Goal: Task Accomplishment & Management: Manage account settings

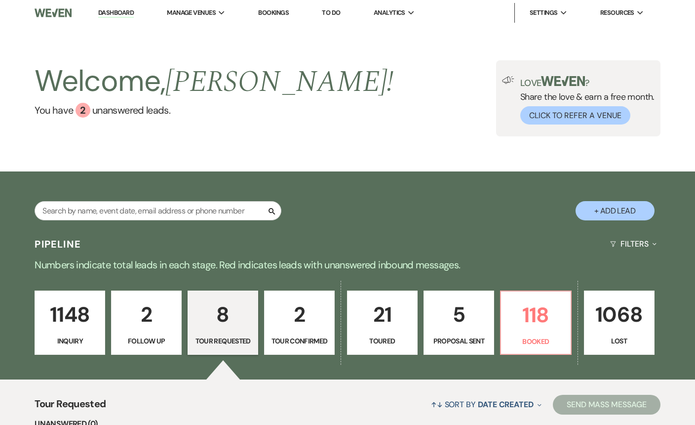
select select "2"
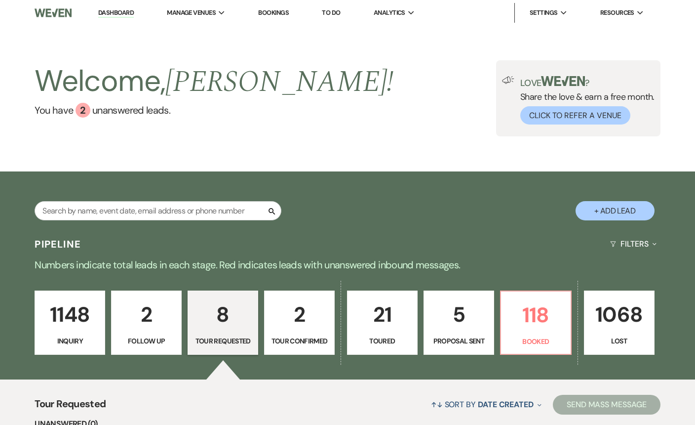
select select "2"
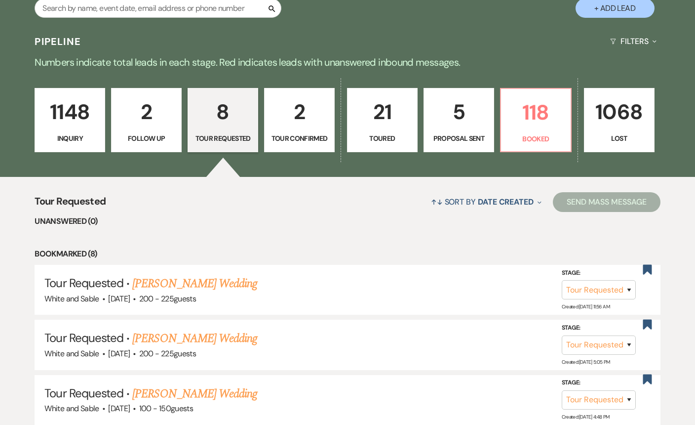
scroll to position [225, 0]
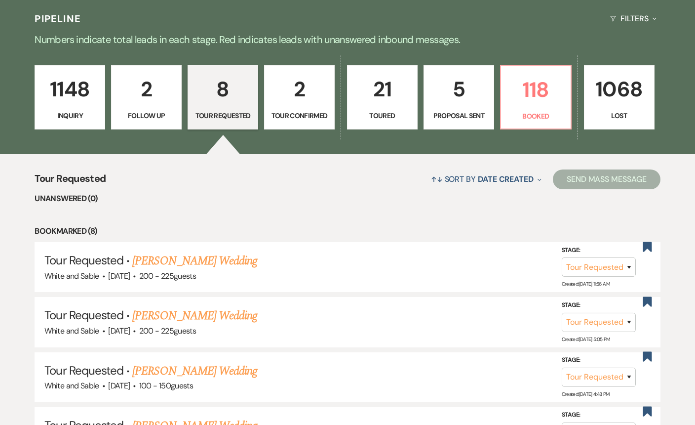
click at [236, 115] on p "Tour Requested" at bounding box center [223, 115] width 58 height 11
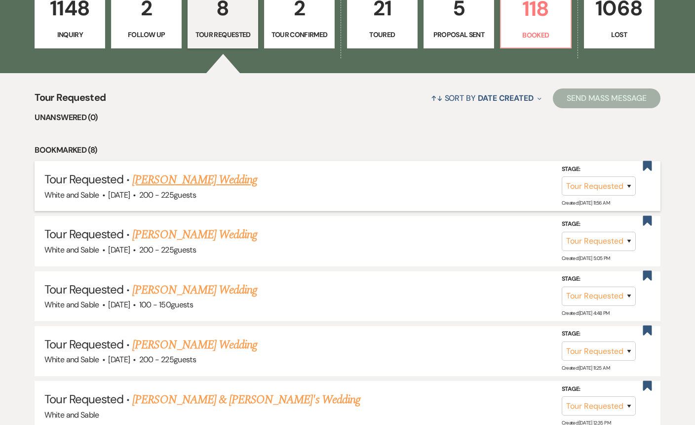
scroll to position [314, 0]
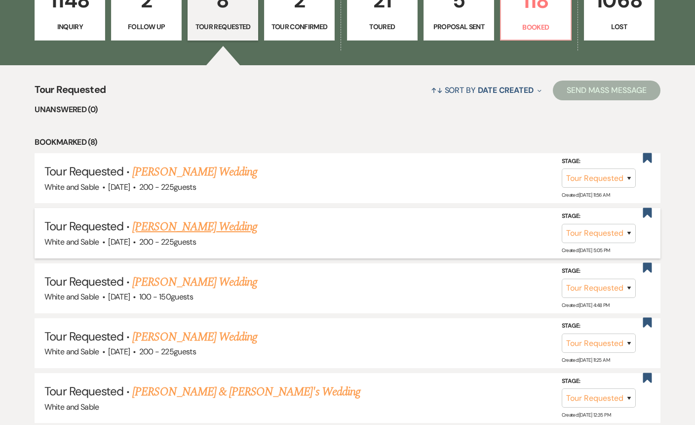
click at [224, 223] on link "[PERSON_NAME] Wedding" at bounding box center [194, 227] width 125 height 18
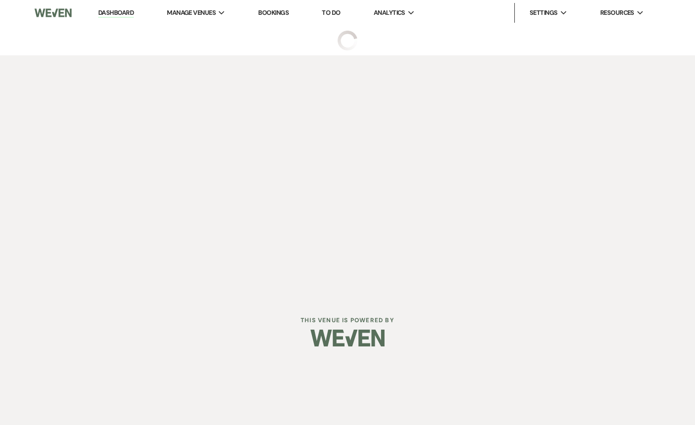
select select "2"
select select "5"
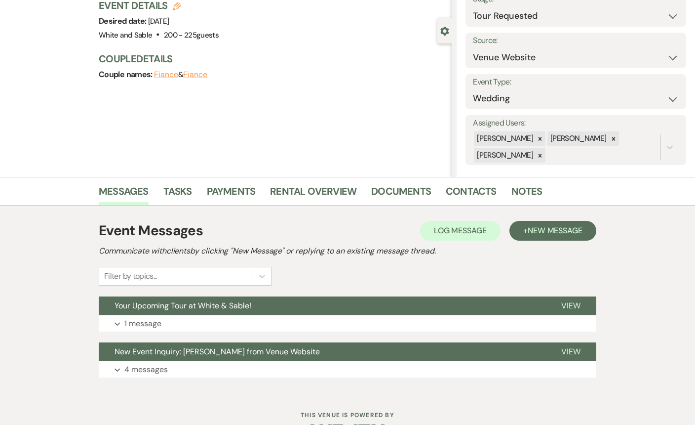
scroll to position [76, 0]
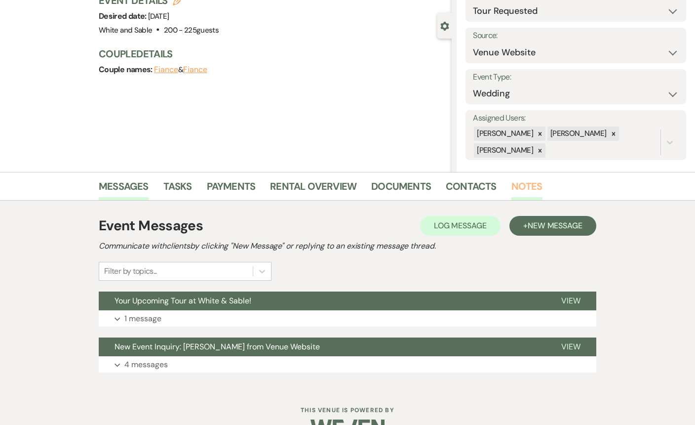
click at [526, 192] on link "Notes" at bounding box center [527, 189] width 31 height 22
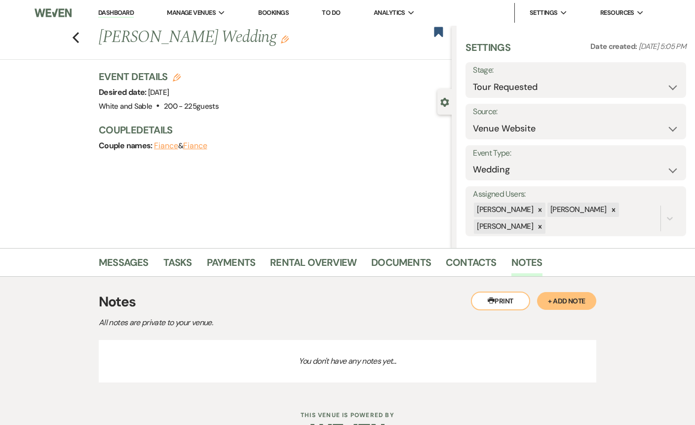
click at [568, 300] on button "+ Add Note" at bounding box center [566, 301] width 59 height 18
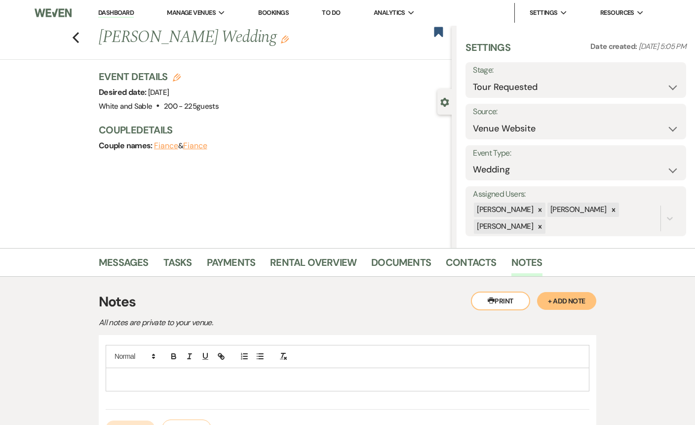
click at [188, 374] on p at bounding box center [348, 379] width 468 height 11
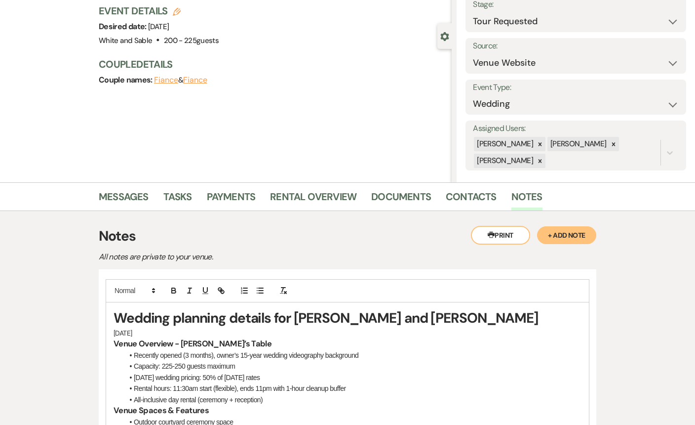
scroll to position [72, 0]
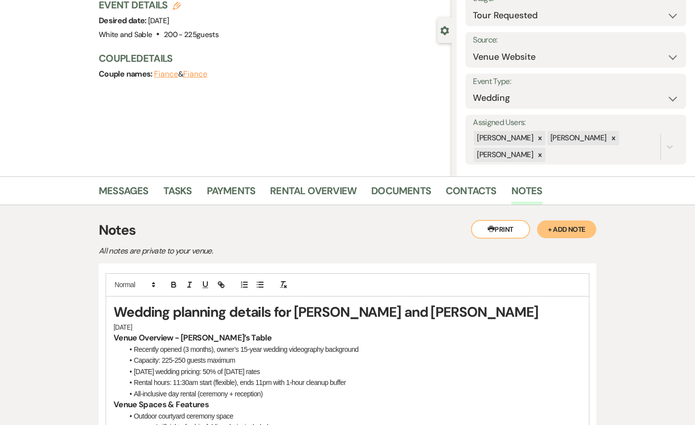
click at [180, 320] on h1 "Wedding planning details for [PERSON_NAME] and [PERSON_NAME]" at bounding box center [348, 311] width 468 height 19
click at [159, 328] on p "[DATE]" at bounding box center [348, 326] width 468 height 11
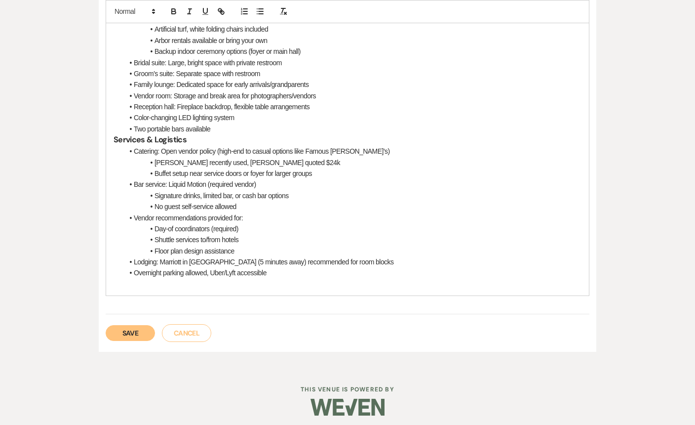
scroll to position [475, 0]
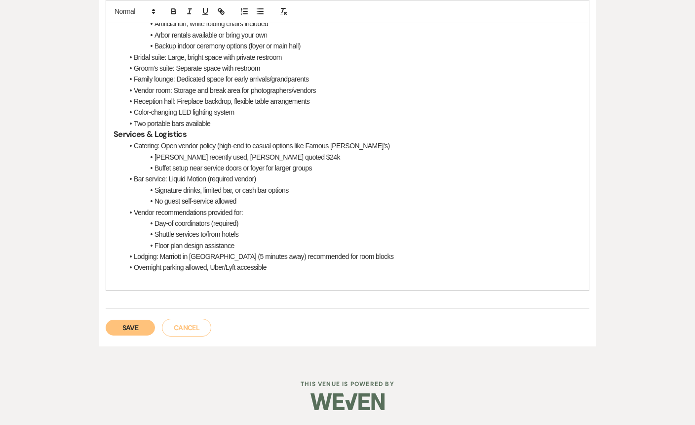
click at [142, 333] on button "Save" at bounding box center [130, 328] width 49 height 16
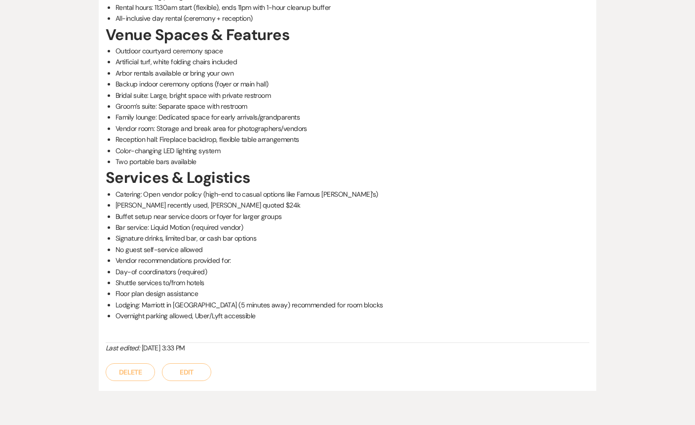
scroll to position [0, 0]
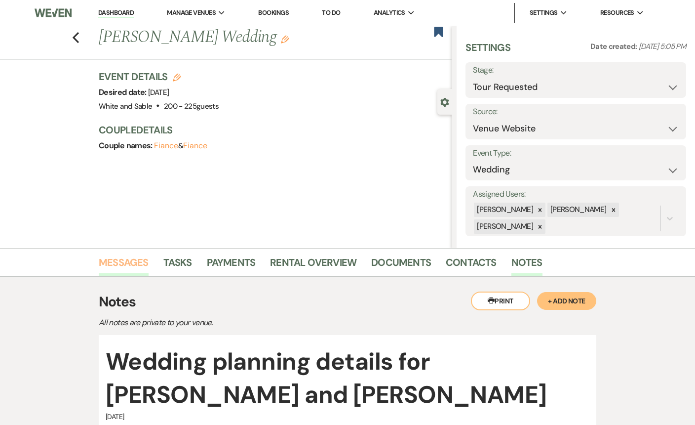
click at [139, 254] on link "Messages" at bounding box center [124, 265] width 50 height 22
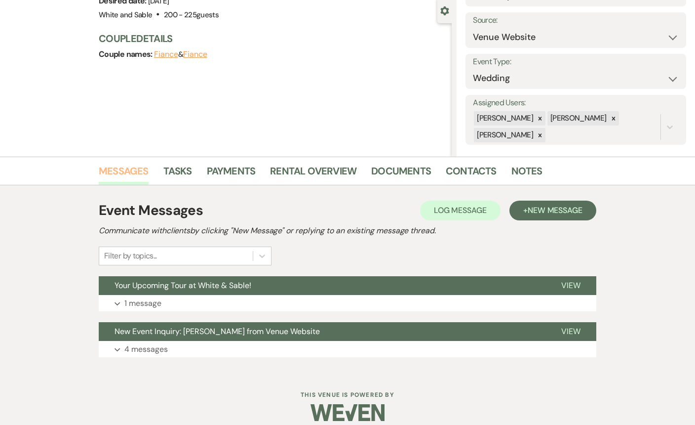
scroll to position [102, 0]
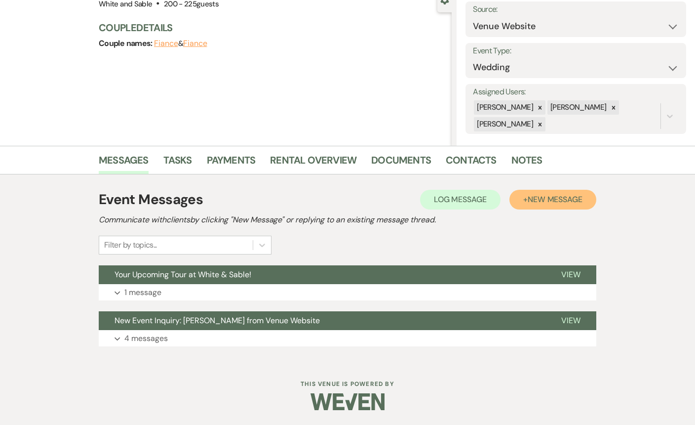
click at [569, 201] on span "New Message" at bounding box center [555, 199] width 55 height 10
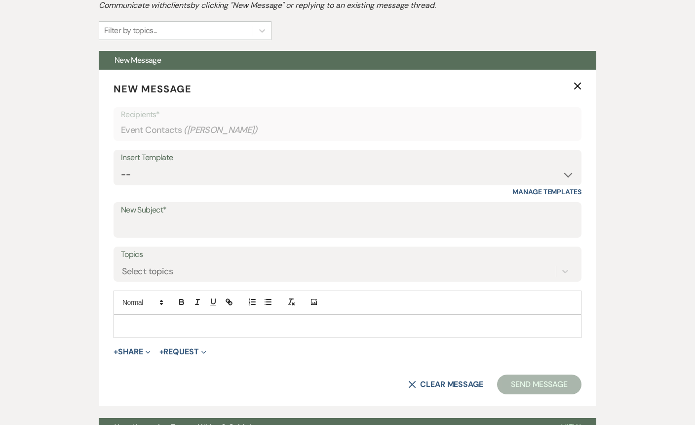
scroll to position [318, 0]
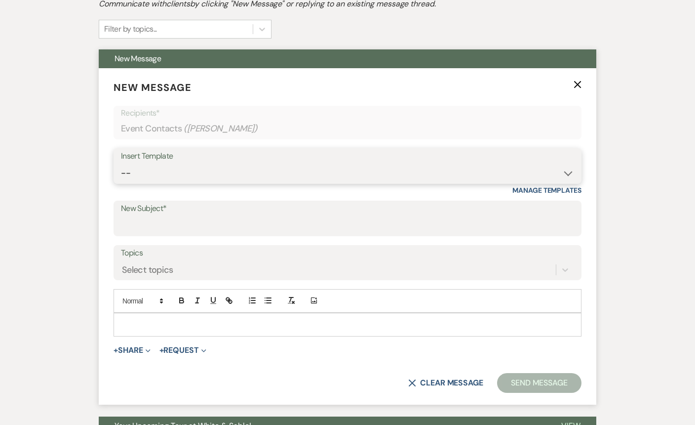
click at [252, 165] on select "-- Inquiry Response (Venue Guide) Schedule - Venue Tour Appt Confirmation Sched…" at bounding box center [347, 172] width 453 height 19
select select "3329"
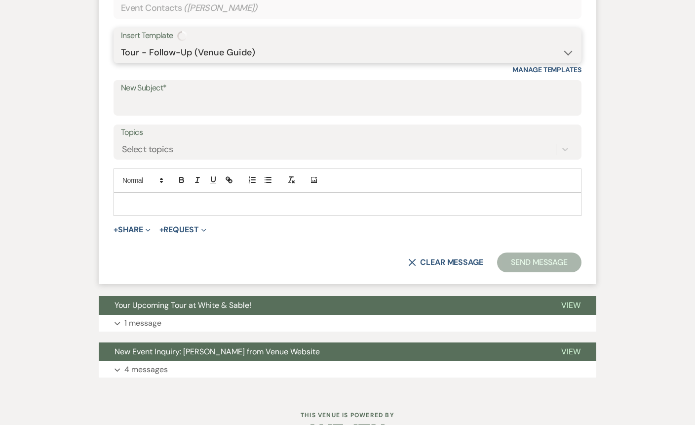
type input "White & Sable - Great meeting you!"
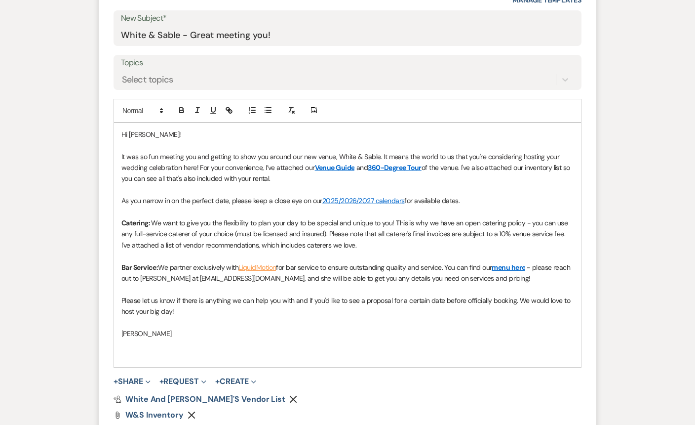
scroll to position [503, 0]
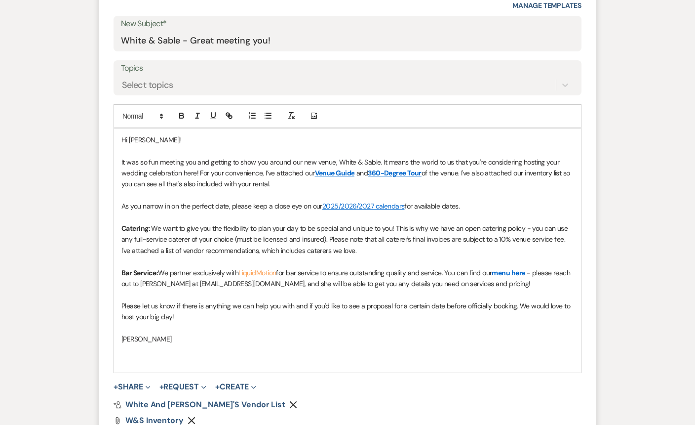
click at [146, 143] on span "Hi [PERSON_NAME]!" at bounding box center [150, 139] width 59 height 9
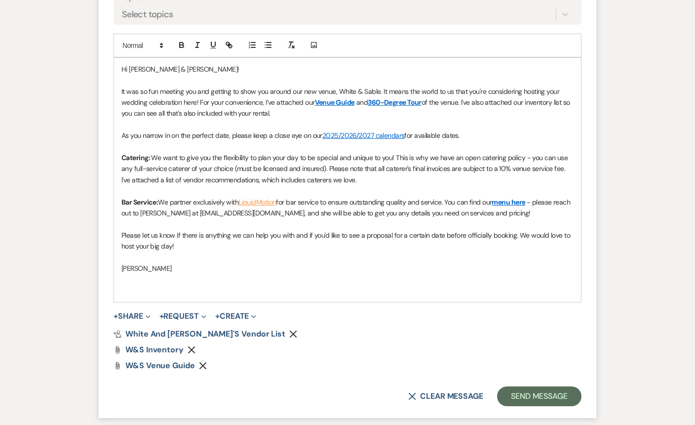
scroll to position [574, 0]
click at [338, 119] on p at bounding box center [347, 124] width 452 height 11
click at [337, 117] on p "It was so fun meeting you and getting to show you around our new venue, White &…" at bounding box center [347, 101] width 452 height 33
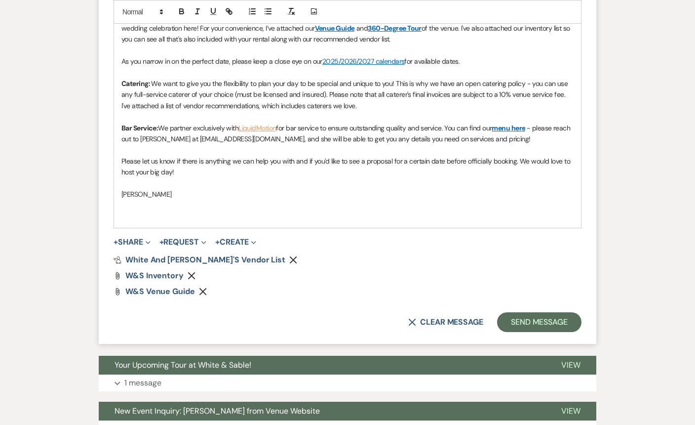
scroll to position [648, 0]
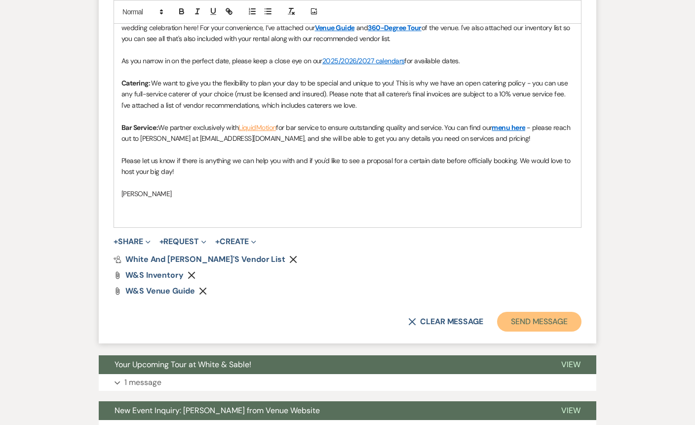
click at [551, 327] on button "Send Message" at bounding box center [539, 322] width 84 height 20
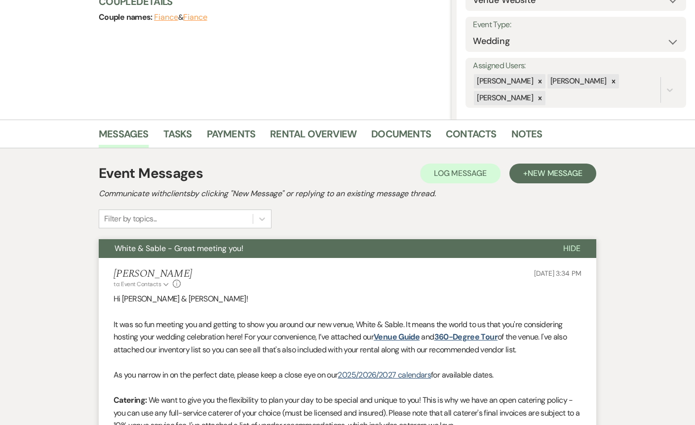
scroll to position [0, 0]
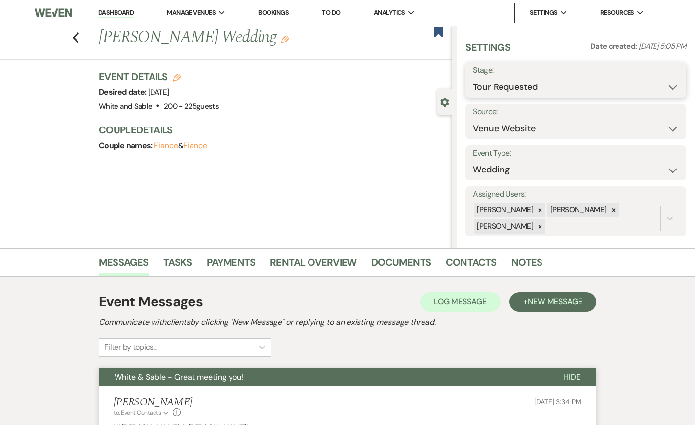
click at [517, 84] on select "Inquiry Follow Up Tour Requested Tour Confirmed Toured Proposal Sent Booked Lost" at bounding box center [576, 87] width 206 height 19
select select "5"
click at [664, 85] on button "Save" at bounding box center [663, 80] width 46 height 20
click at [77, 40] on icon "Previous" at bounding box center [75, 38] width 7 height 12
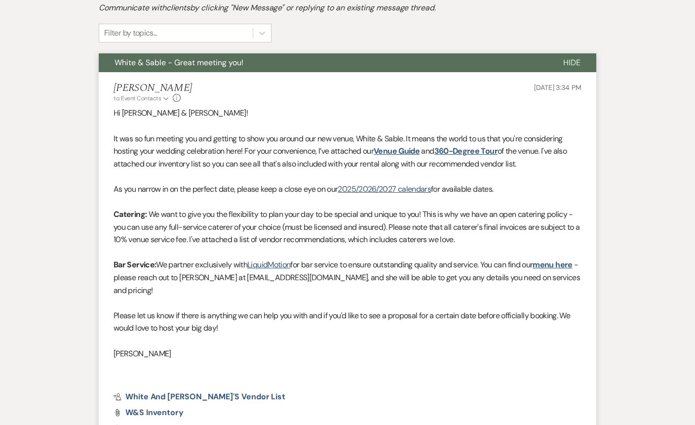
select select "2"
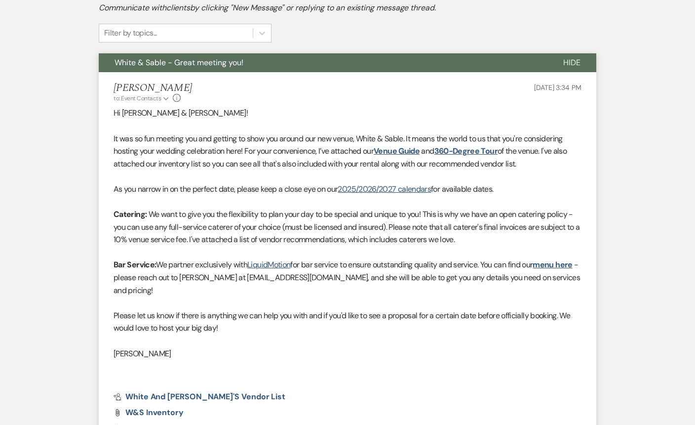
select select "2"
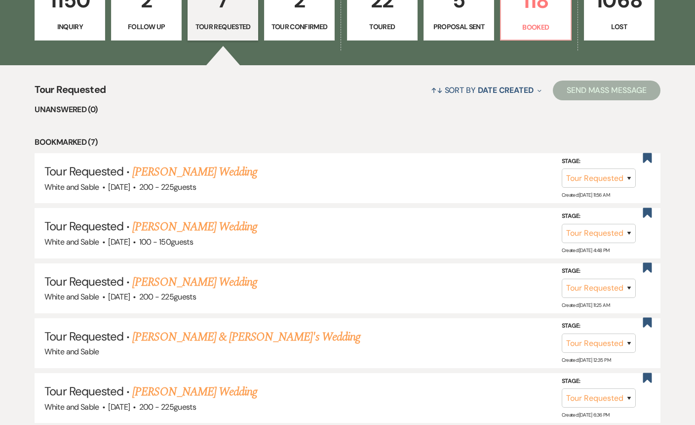
click at [142, 28] on p "Follow Up" at bounding box center [147, 26] width 58 height 11
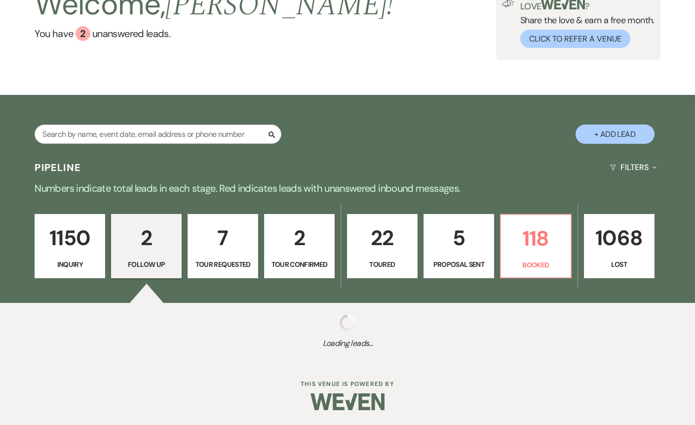
scroll to position [259, 0]
select select "9"
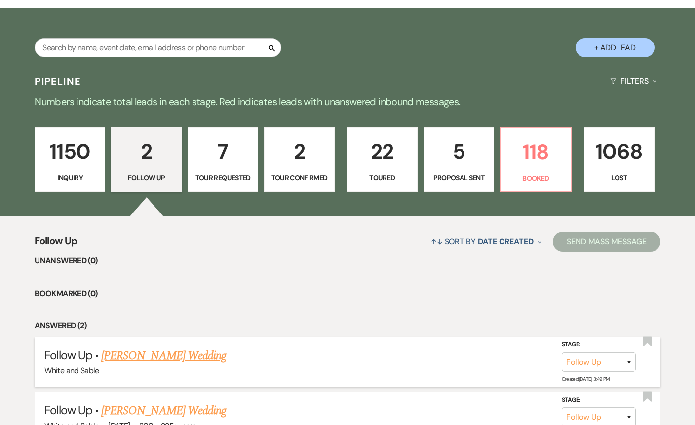
scroll to position [159, 0]
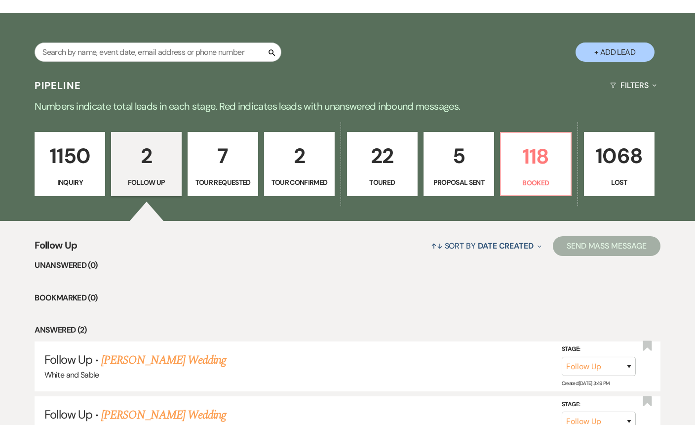
click at [58, 185] on p "Inquiry" at bounding box center [70, 182] width 58 height 11
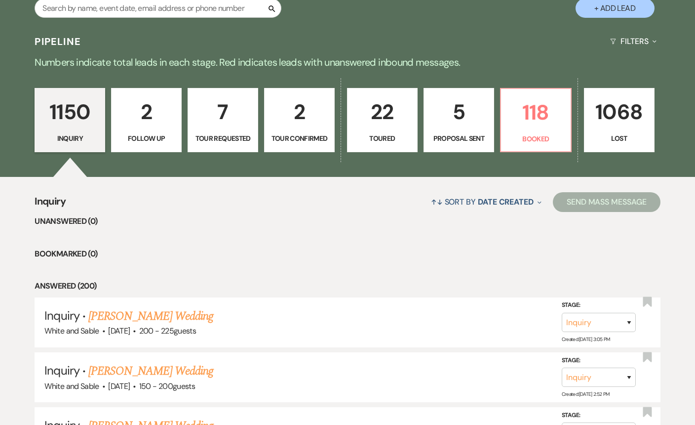
scroll to position [6, 0]
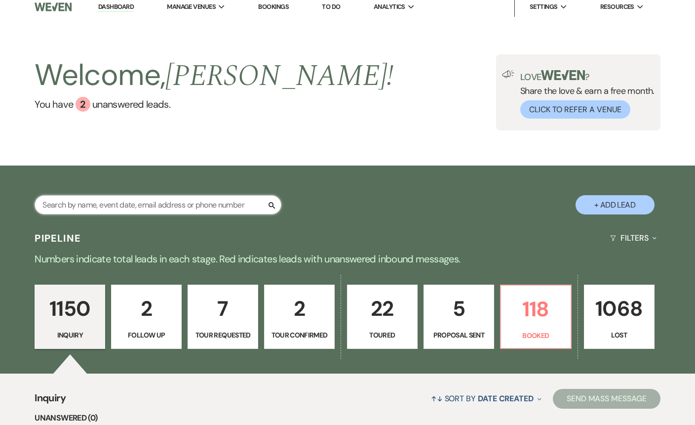
click at [174, 206] on input "text" at bounding box center [158, 204] width 247 height 19
type input "jihad"
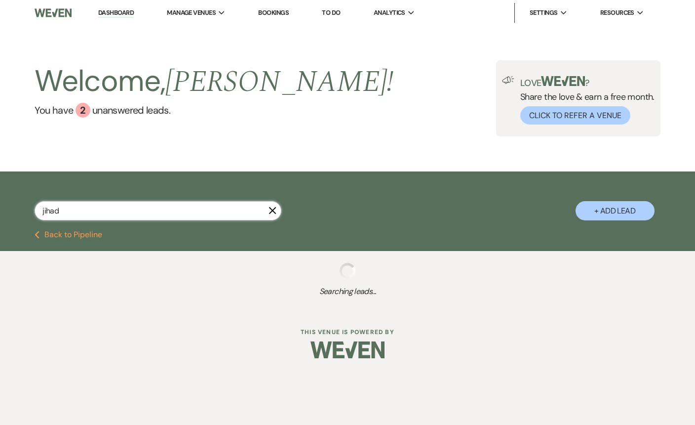
select select "4"
select select "8"
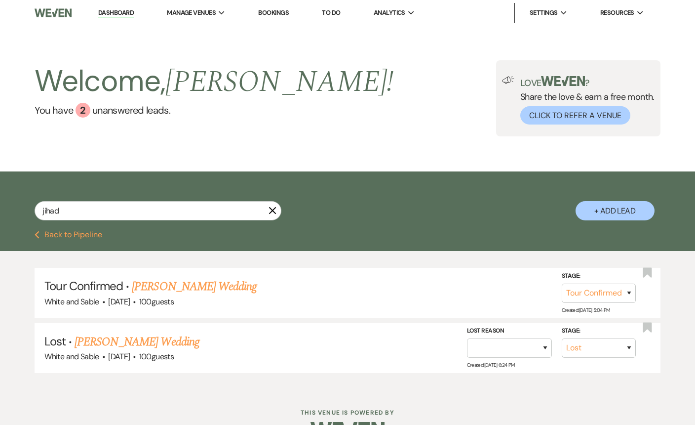
click at [228, 294] on link "[PERSON_NAME] Wedding" at bounding box center [194, 287] width 125 height 18
select select "4"
select select "5"
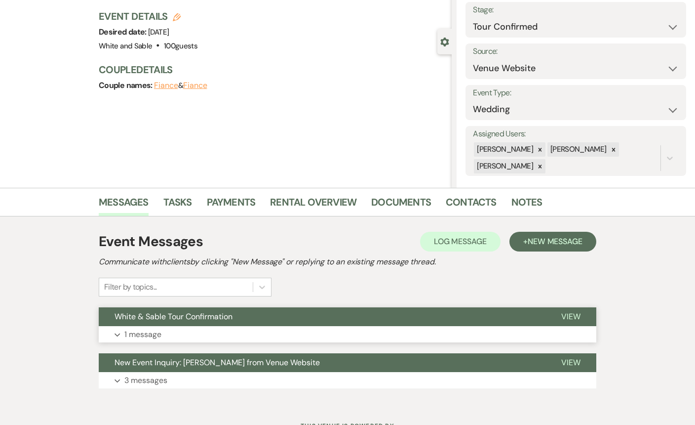
click at [232, 314] on span "White & Sable Tour Confirmation" at bounding box center [174, 316] width 118 height 10
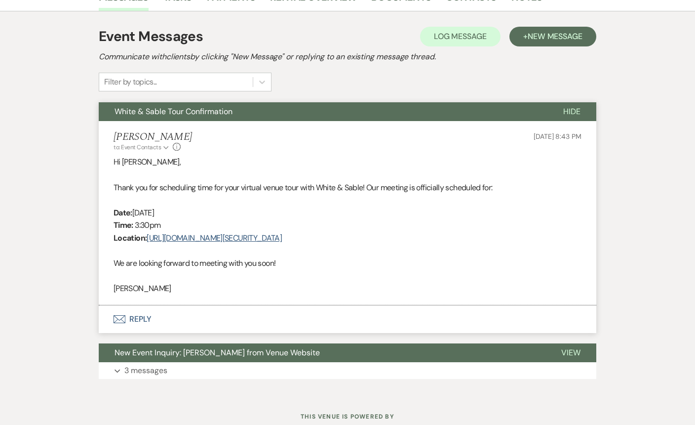
scroll to position [266, 0]
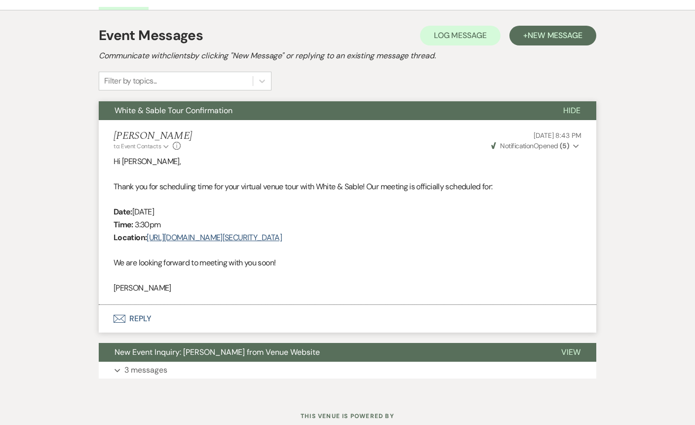
click at [218, 310] on button "Envelope Reply" at bounding box center [348, 319] width 498 height 28
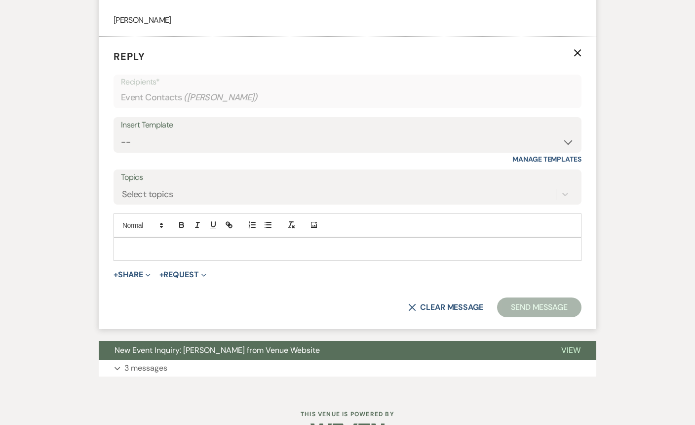
scroll to position [542, 0]
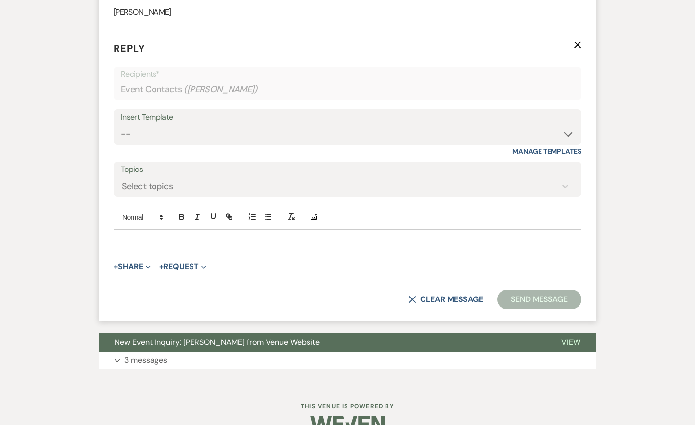
click at [247, 239] on p at bounding box center [347, 241] width 452 height 11
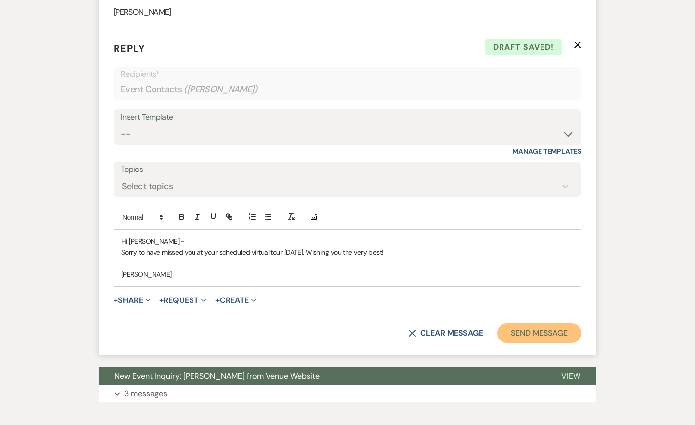
click at [536, 325] on button "Send Message" at bounding box center [539, 333] width 84 height 20
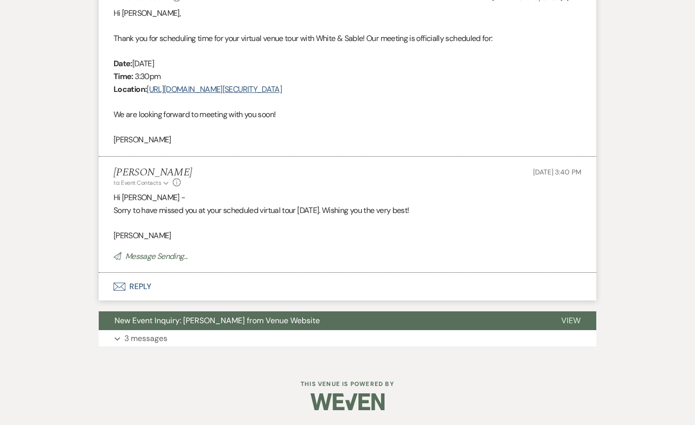
scroll to position [0, 0]
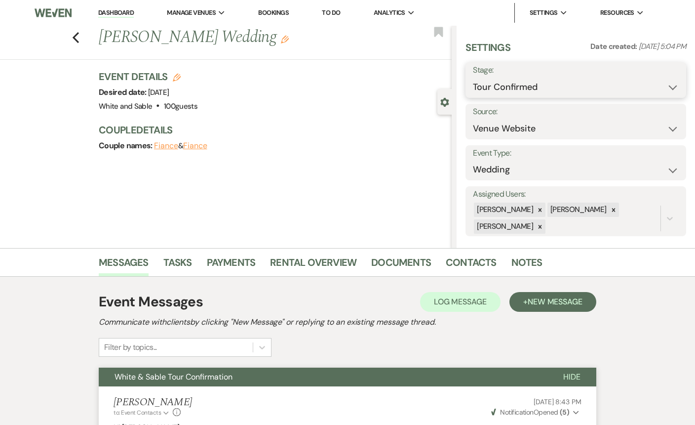
click at [490, 87] on select "Inquiry Follow Up Tour Requested Tour Confirmed Toured Proposal Sent Booked Lost" at bounding box center [576, 87] width 206 height 19
select select "8"
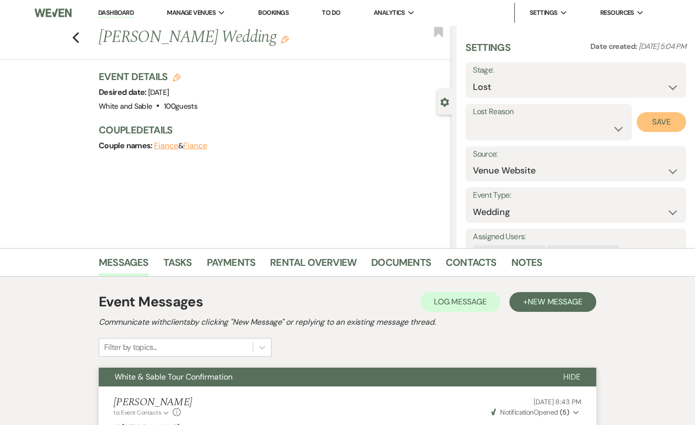
click at [658, 119] on button "Save" at bounding box center [661, 122] width 49 height 20
click at [74, 38] on use "button" at bounding box center [76, 37] width 6 height 11
select select "8"
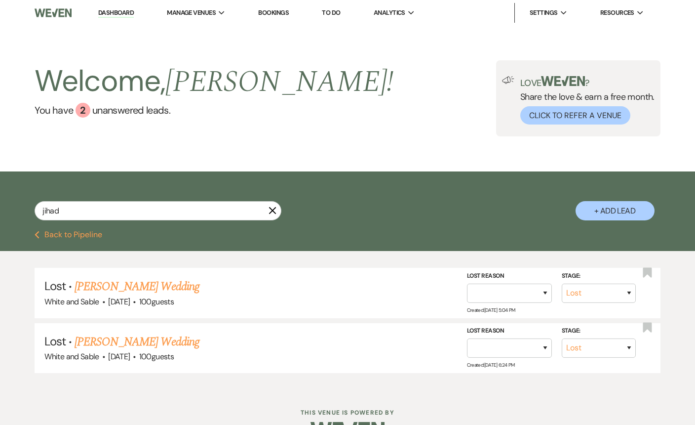
click at [108, 14] on link "Dashboard" at bounding box center [116, 12] width 36 height 9
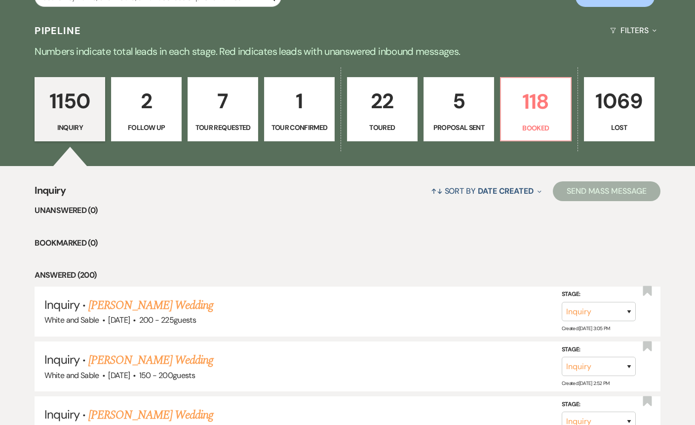
scroll to position [214, 0]
